Goal: Task Accomplishment & Management: Manage account settings

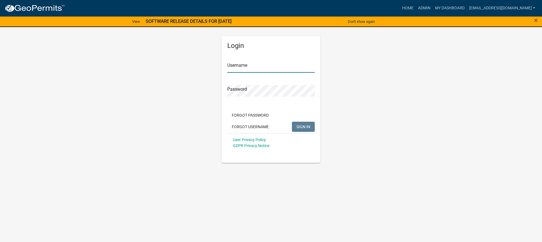
type input "[EMAIL_ADDRESS][DOMAIN_NAME]"
click at [303, 126] on span "SIGN IN" at bounding box center [303, 126] width 14 height 5
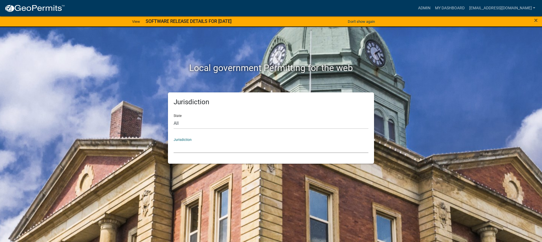
click at [190, 145] on select "[GEOGRAPHIC_DATA], [US_STATE] [GEOGRAPHIC_DATA], [US_STATE][PERSON_NAME][GEOGRA…" at bounding box center [271, 148] width 195 height 12
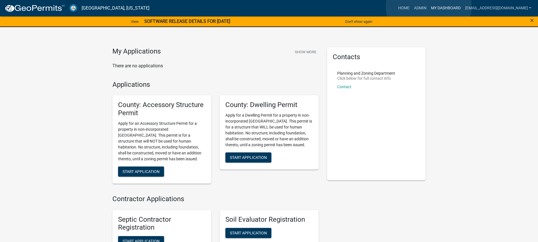
click at [428, 6] on link "My Dashboard" at bounding box center [445, 8] width 34 height 11
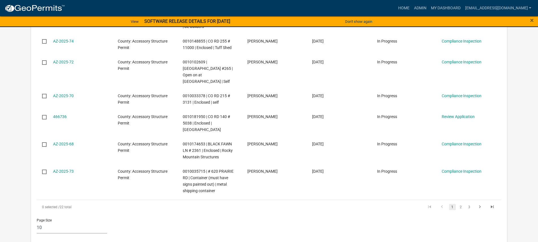
scroll to position [254, 0]
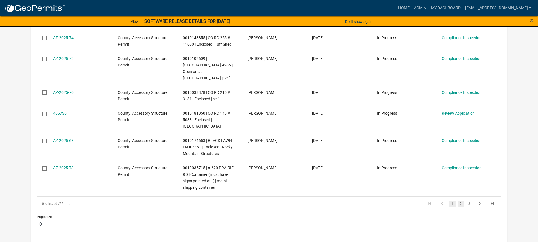
click at [460, 201] on link "2" at bounding box center [460, 204] width 7 height 6
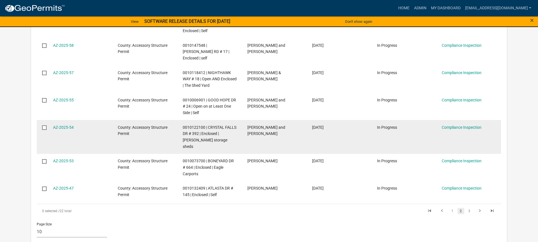
scroll to position [291, 0]
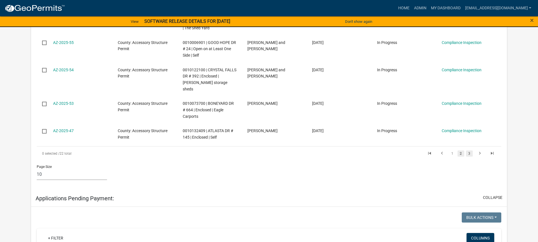
click at [467, 151] on link "3" at bounding box center [469, 154] width 7 height 6
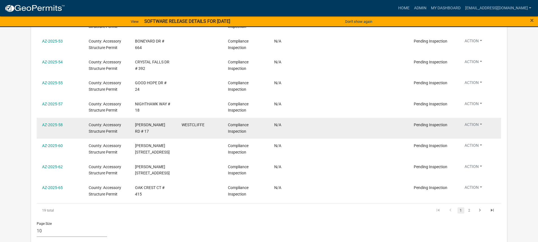
scroll to position [686, 0]
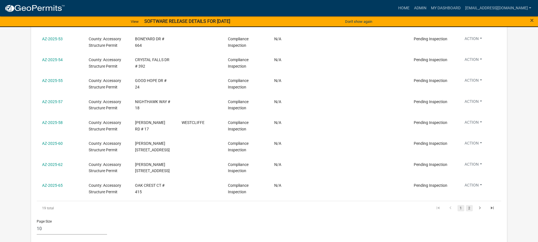
click at [468, 206] on link "2" at bounding box center [469, 208] width 7 height 6
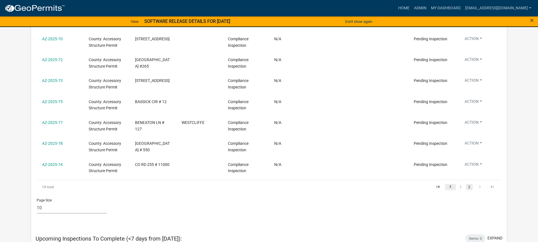
click at [451, 187] on icon "go to previous page" at bounding box center [449, 188] width 7 height 7
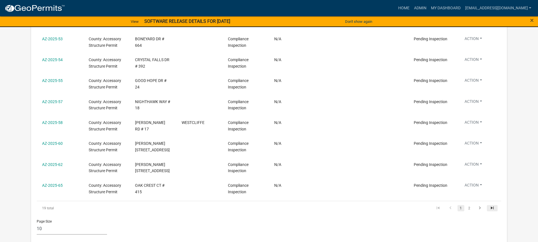
click at [493, 207] on icon "go to last page" at bounding box center [491, 209] width 7 height 7
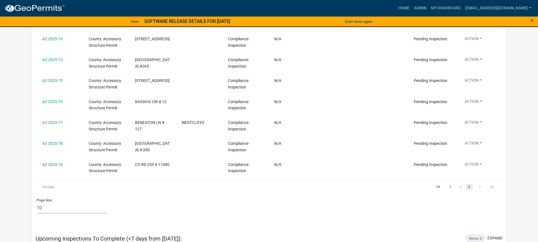
click at [493, 207] on div "Page Size 10 25 50 100" at bounding box center [268, 206] width 473 height 24
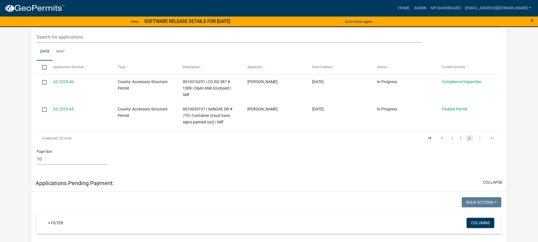
scroll to position [94, 0]
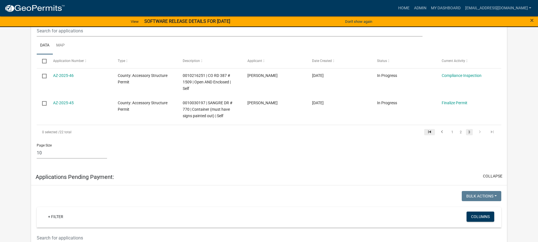
click at [428, 130] on icon "go to first page" at bounding box center [429, 133] width 7 height 7
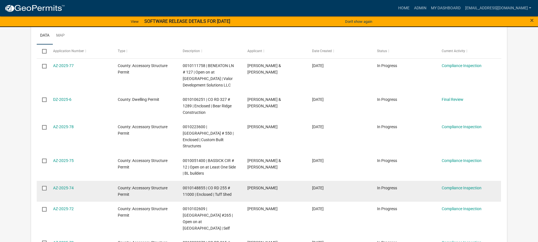
scroll to position [113, 0]
